Goal: Register for event/course

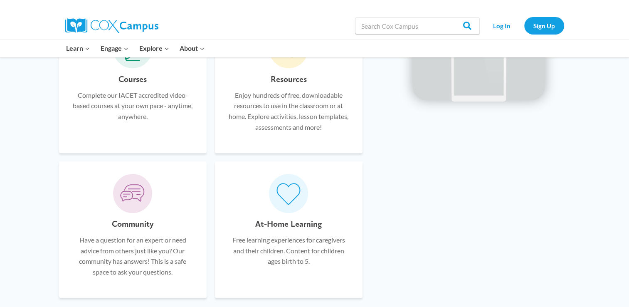
scroll to position [540, 0]
click at [176, 132] on div "Courses Complete our IACET accredited video-based courses at your own pace - an…" at bounding box center [133, 106] width 123 height 68
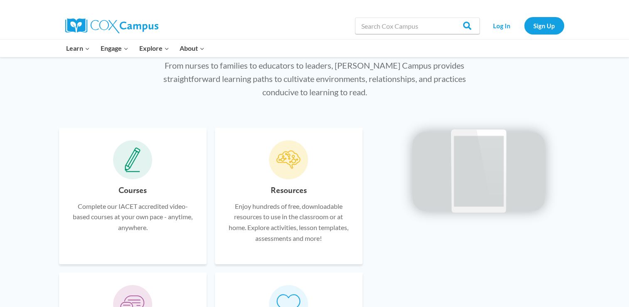
scroll to position [416, 0]
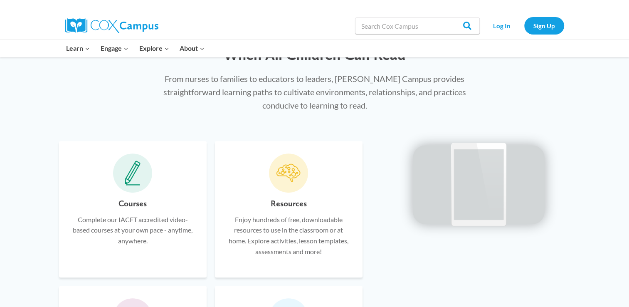
click at [132, 172] on icon at bounding box center [133, 172] width 10 height 16
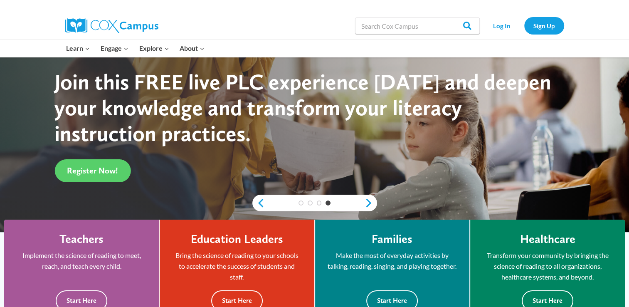
scroll to position [90, 0]
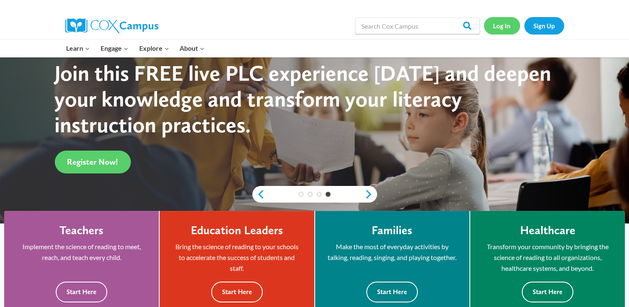
click at [495, 25] on link "Log In" at bounding box center [502, 25] width 36 height 17
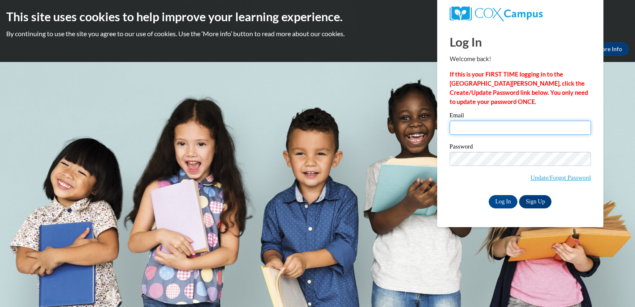
type input "[PERSON_NAME][EMAIL_ADDRESS][PERSON_NAME][DOMAIN_NAME]"
click at [479, 133] on input "tammy.daugherty@breckgrayson.org" at bounding box center [520, 128] width 141 height 14
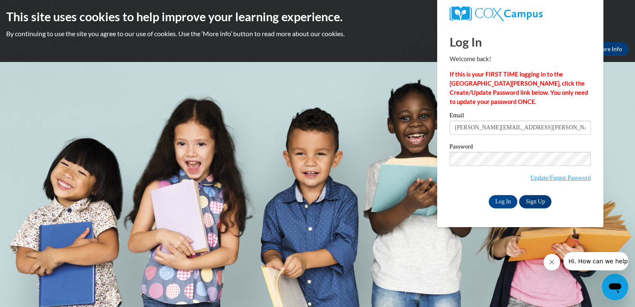
click at [451, 179] on span "Update/Forgot Password" at bounding box center [520, 169] width 141 height 35
click at [504, 199] on input "Log In" at bounding box center [503, 201] width 29 height 13
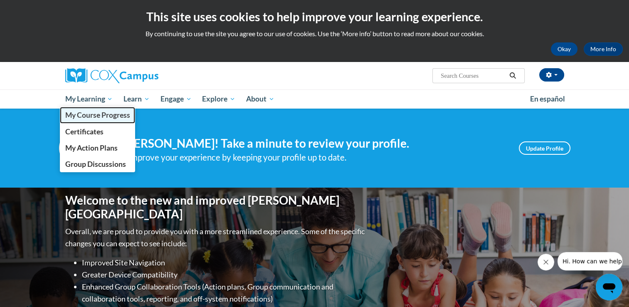
click at [96, 117] on span "My Course Progress" at bounding box center [97, 115] width 65 height 9
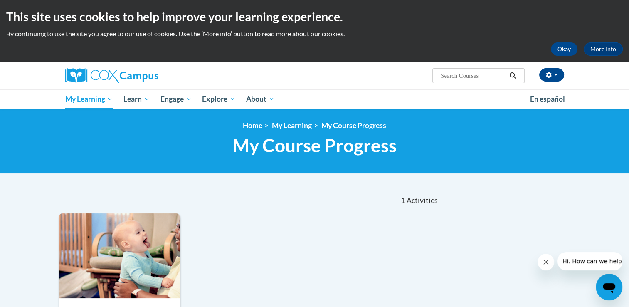
click at [462, 76] on input "Search..." at bounding box center [473, 76] width 67 height 10
type input "O"
type input "Power of Language infant and toddlers"
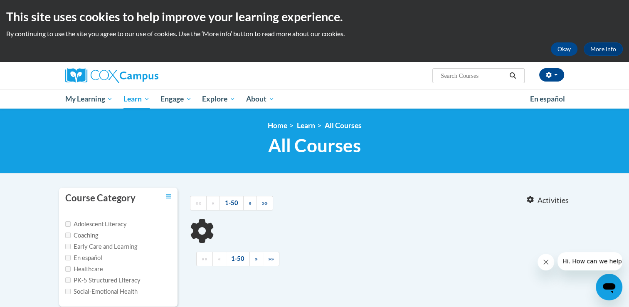
type input "Power of Language infant and toddlers"
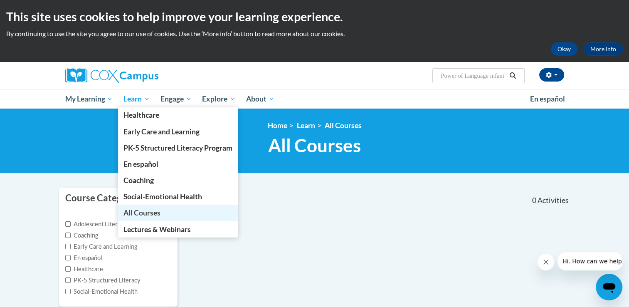
click at [147, 213] on span "All Courses" at bounding box center [141, 212] width 37 height 9
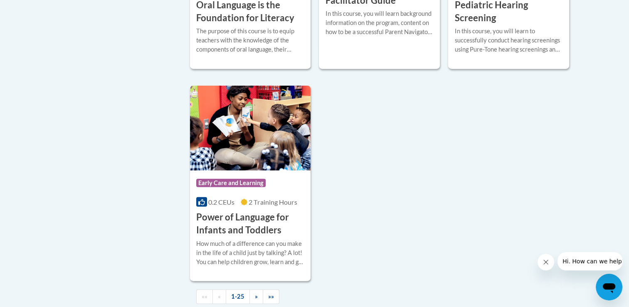
scroll to position [1912, 0]
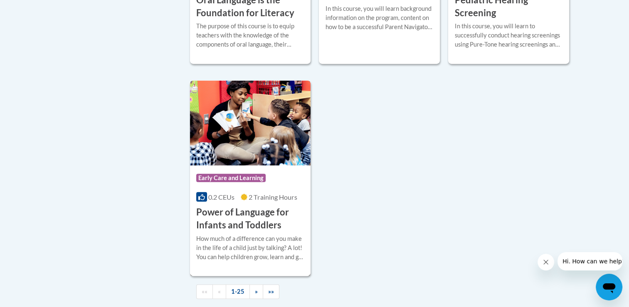
click at [255, 165] on img at bounding box center [250, 123] width 121 height 85
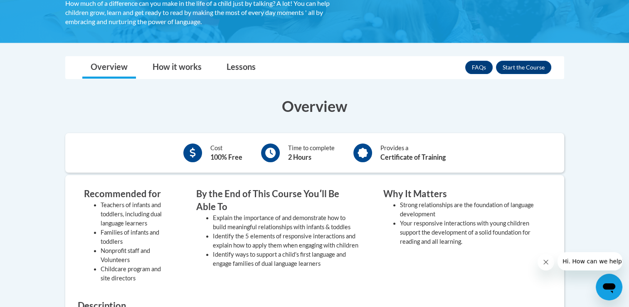
scroll to position [83, 0]
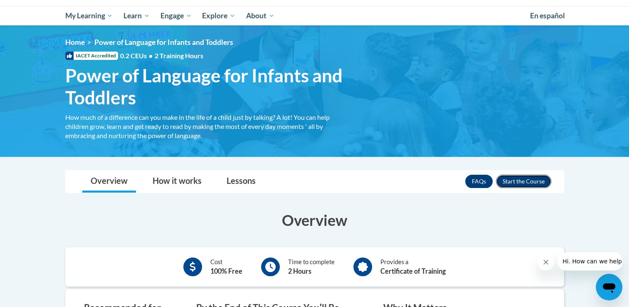
click at [526, 182] on button "Enroll" at bounding box center [523, 181] width 55 height 13
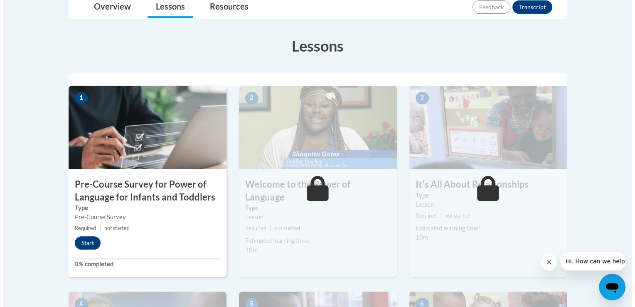
scroll to position [208, 0]
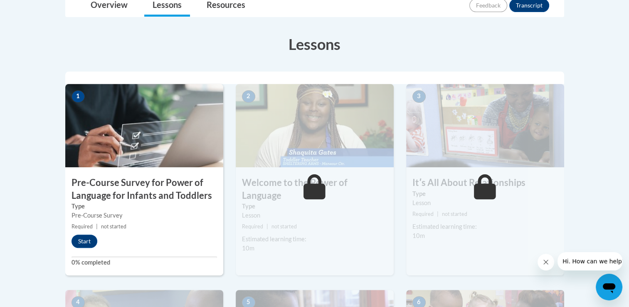
click at [126, 153] on img at bounding box center [144, 125] width 158 height 83
click at [89, 243] on button "Start" at bounding box center [85, 240] width 26 height 13
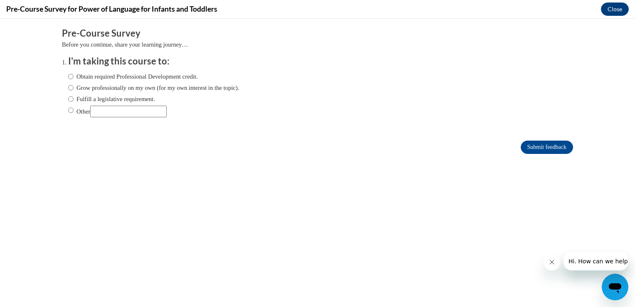
scroll to position [0, 0]
click at [68, 76] on input "Obtain required Professional Development credit." at bounding box center [70, 76] width 5 height 9
radio input "true"
click at [539, 145] on input "Submit feedback" at bounding box center [547, 147] width 52 height 13
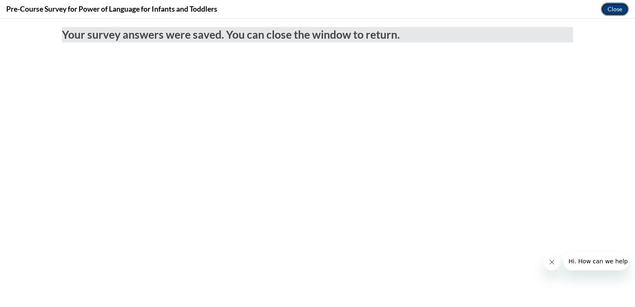
click at [614, 7] on button "Close" at bounding box center [615, 8] width 28 height 13
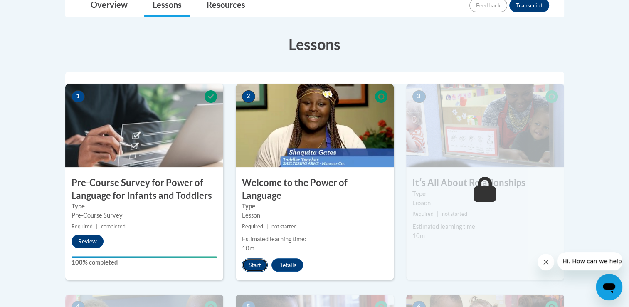
click at [249, 258] on button "Start" at bounding box center [255, 264] width 26 height 13
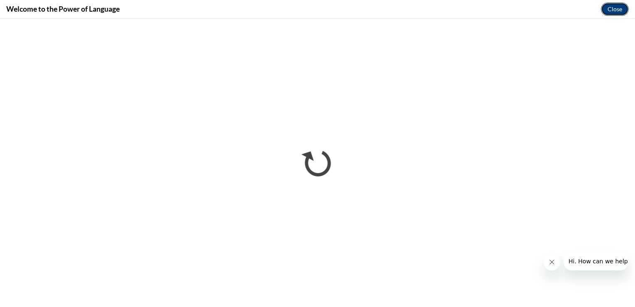
click at [620, 7] on button "Close" at bounding box center [615, 8] width 28 height 13
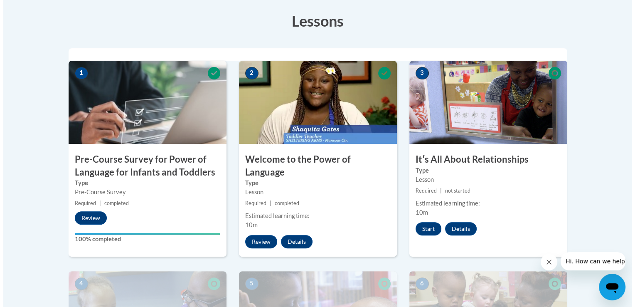
scroll to position [249, 0]
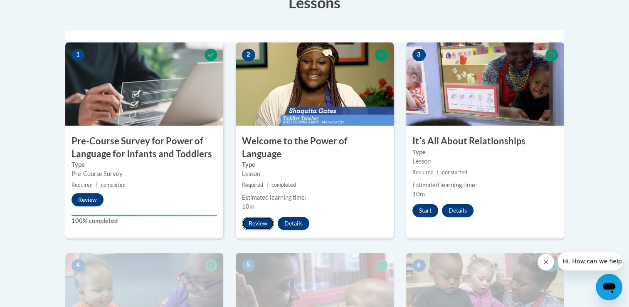
click at [265, 217] on button "Review" at bounding box center [258, 223] width 32 height 13
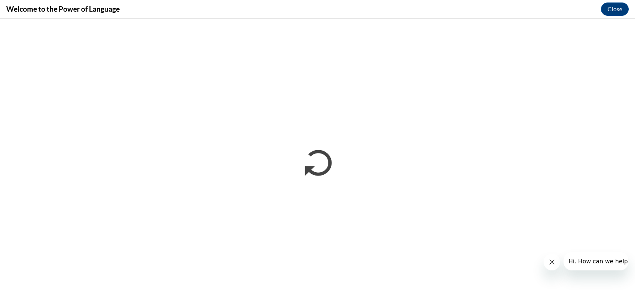
scroll to position [0, 0]
click at [614, 7] on button "Close" at bounding box center [615, 8] width 28 height 13
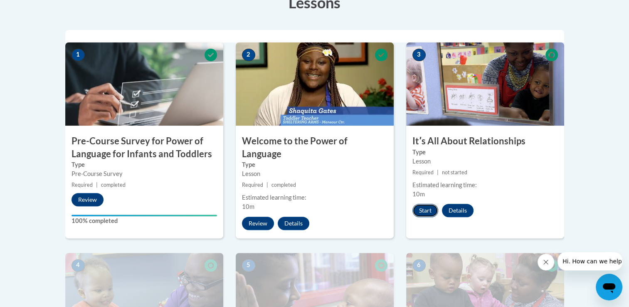
click at [418, 204] on button "Start" at bounding box center [425, 210] width 26 height 13
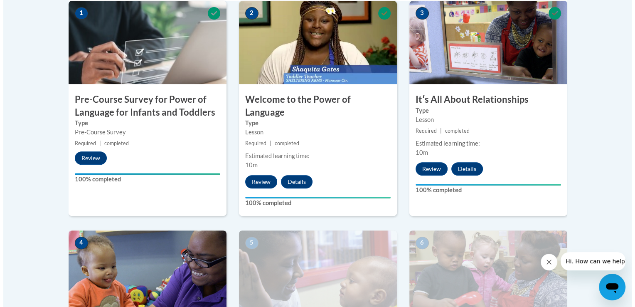
scroll to position [416, 0]
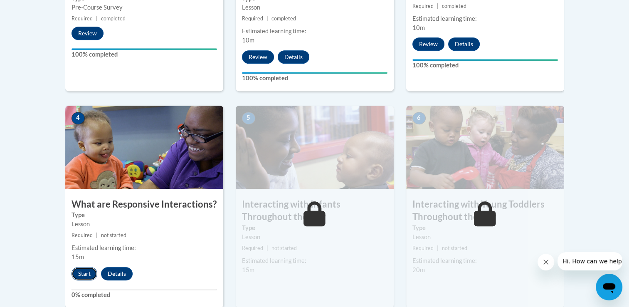
click at [82, 267] on button "Start" at bounding box center [85, 273] width 26 height 13
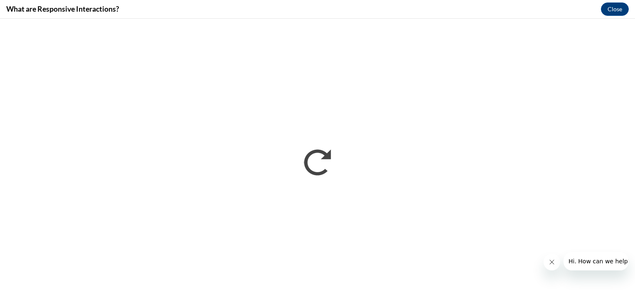
scroll to position [0, 0]
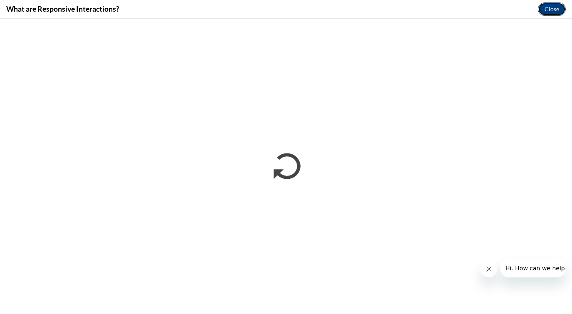
click at [552, 7] on button "Close" at bounding box center [552, 8] width 28 height 13
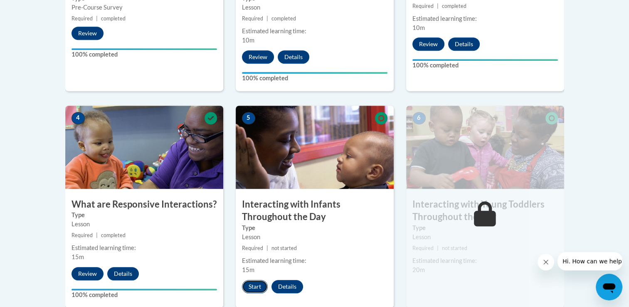
click at [257, 280] on button "Start" at bounding box center [255, 286] width 26 height 13
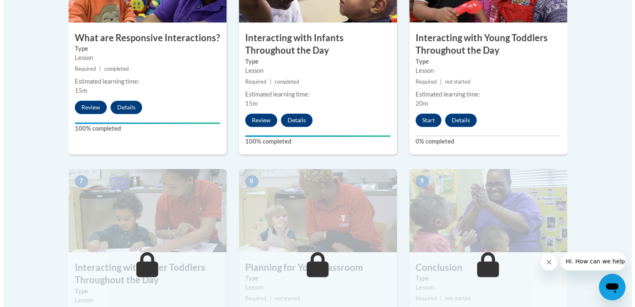
scroll to position [540, 0]
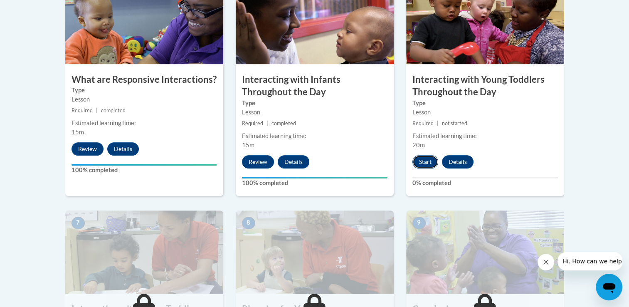
click at [423, 155] on button "Start" at bounding box center [425, 161] width 26 height 13
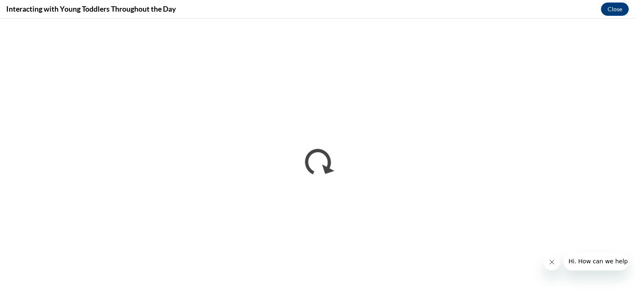
scroll to position [0, 0]
